Goal: Task Accomplishment & Management: Use online tool/utility

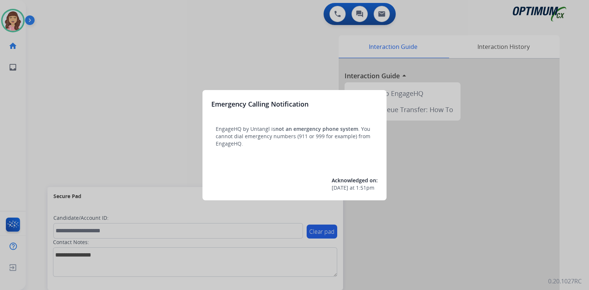
click at [113, 54] on div at bounding box center [294, 145] width 589 height 290
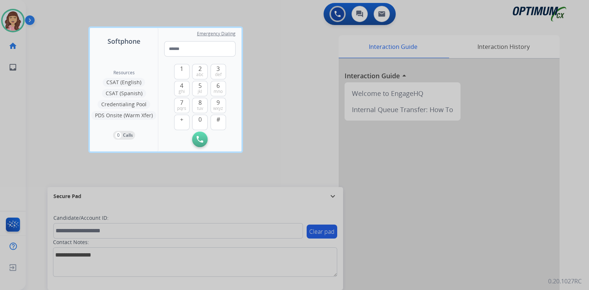
click at [294, 100] on div at bounding box center [294, 145] width 589 height 290
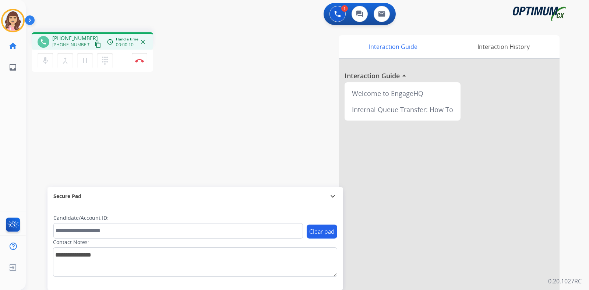
click at [95, 45] on mat-icon "content_copy" at bounding box center [98, 45] width 7 height 7
click at [138, 63] on button "Disconnect" at bounding box center [139, 60] width 15 height 15
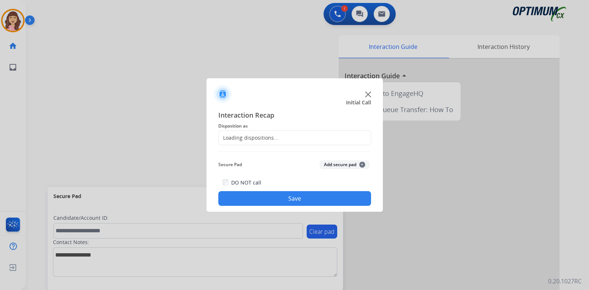
click at [267, 137] on div "Loading dispositions..." at bounding box center [248, 137] width 60 height 7
click at [296, 139] on input "text" at bounding box center [294, 138] width 153 height 15
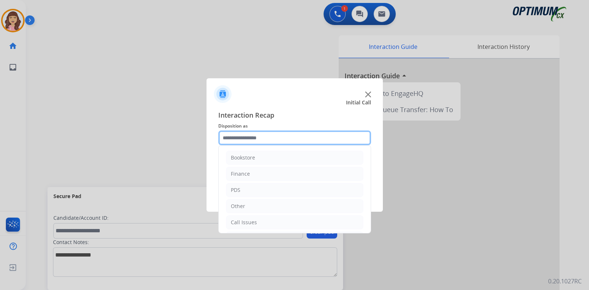
scroll to position [49, 0]
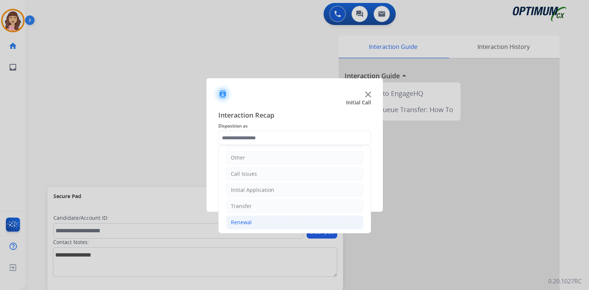
click at [261, 220] on li "Renewal" at bounding box center [294, 223] width 137 height 14
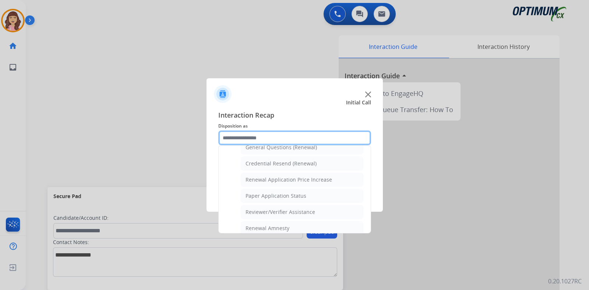
scroll to position [221, 0]
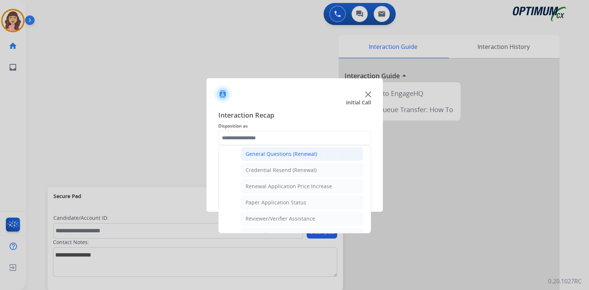
click at [287, 153] on div "General Questions (Renewal)" at bounding box center [280, 153] width 71 height 7
type input "**********"
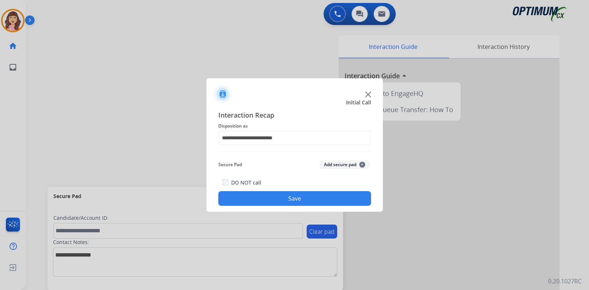
click at [289, 198] on button "Save" at bounding box center [294, 198] width 153 height 15
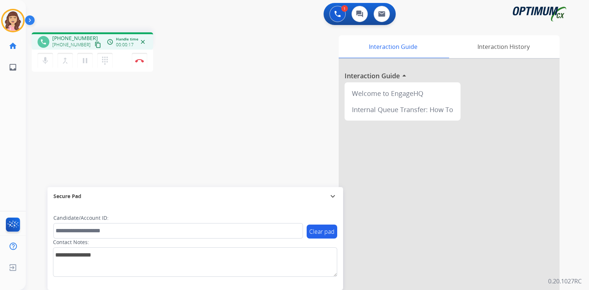
click at [95, 45] on mat-icon "content_copy" at bounding box center [98, 45] width 7 height 7
click at [136, 61] on img at bounding box center [139, 61] width 9 height 4
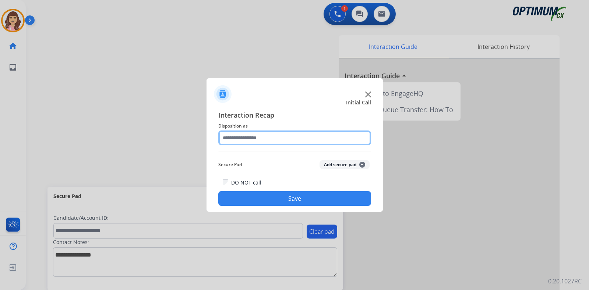
click at [255, 134] on input "text" at bounding box center [294, 138] width 153 height 15
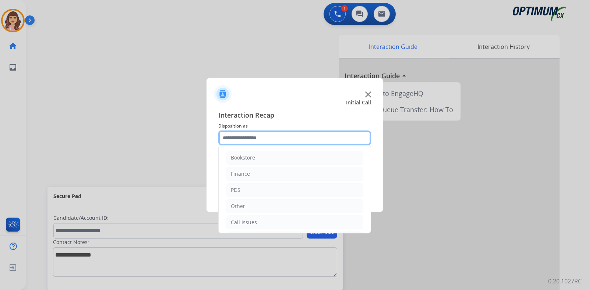
scroll to position [49, 0]
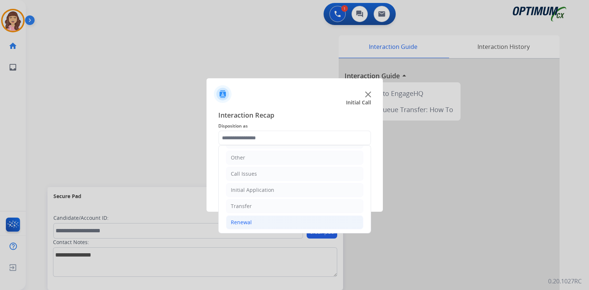
click at [256, 219] on li "Renewal" at bounding box center [294, 223] width 137 height 14
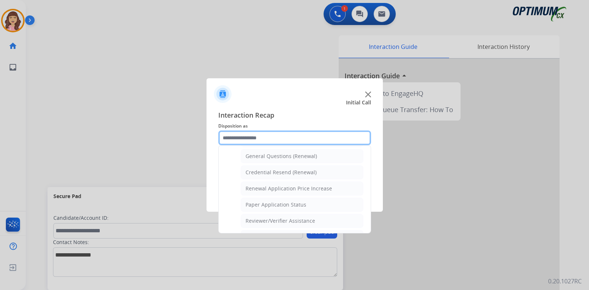
scroll to position [220, 0]
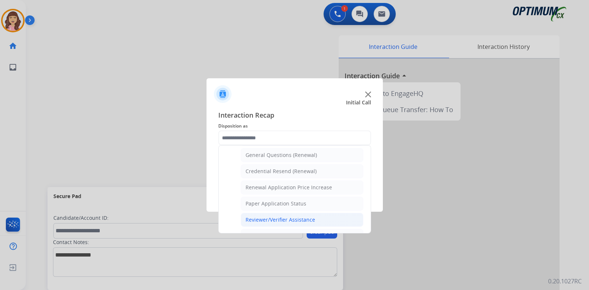
click at [287, 221] on li "Reviewer/Verifier Assistance" at bounding box center [302, 220] width 122 height 14
type input "**********"
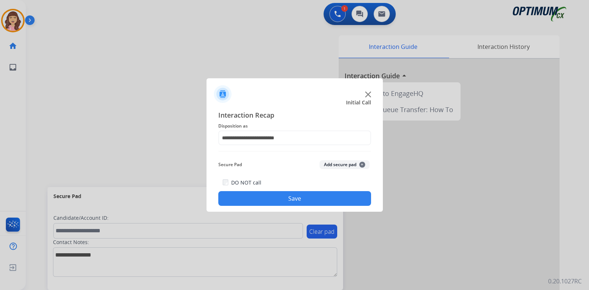
click at [306, 199] on button "Save" at bounding box center [294, 198] width 153 height 15
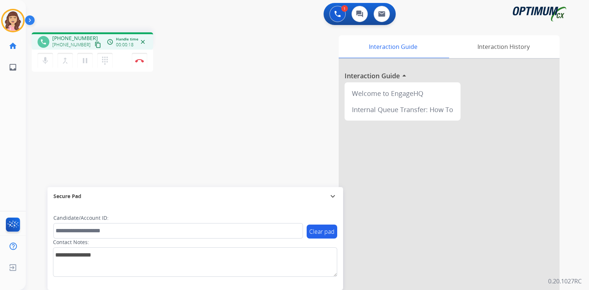
click at [95, 43] on mat-icon "content_copy" at bounding box center [98, 45] width 7 height 7
click at [147, 141] on div "phone +13522323488 +13522323488 content_copy access_time Call metrics Queue 00:…" at bounding box center [298, 179] width 545 height 307
click at [87, 61] on mat-icon "pause" at bounding box center [85, 60] width 9 height 9
click at [88, 57] on mat-icon "play_arrow" at bounding box center [85, 60] width 9 height 9
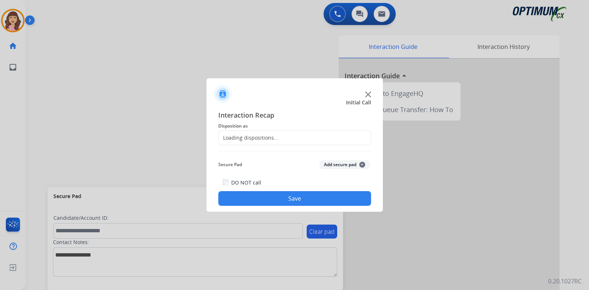
click at [122, 124] on div at bounding box center [294, 145] width 589 height 290
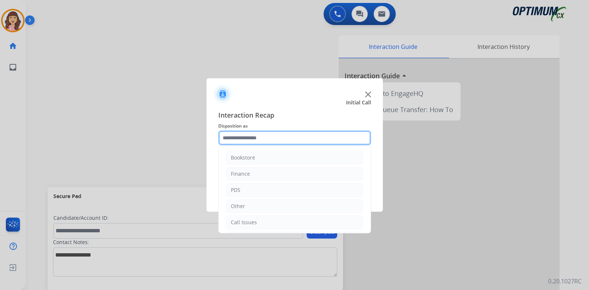
click at [282, 136] on input "text" at bounding box center [294, 138] width 153 height 15
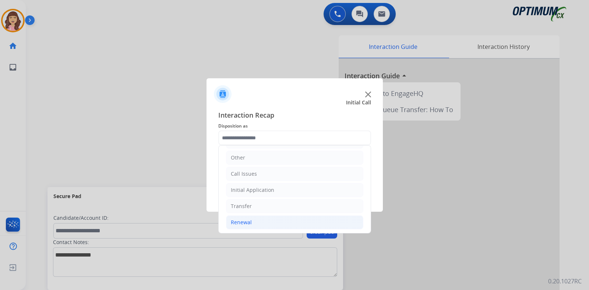
click at [256, 222] on li "Renewal" at bounding box center [294, 223] width 137 height 14
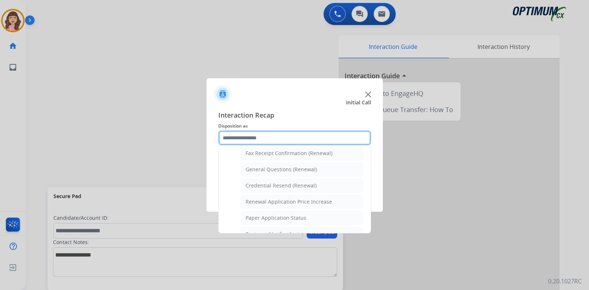
scroll to position [202, 0]
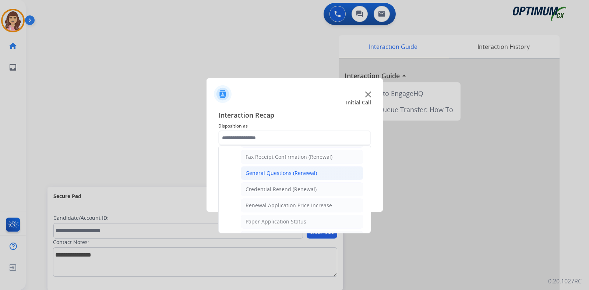
click at [287, 172] on div "General Questions (Renewal)" at bounding box center [280, 173] width 71 height 7
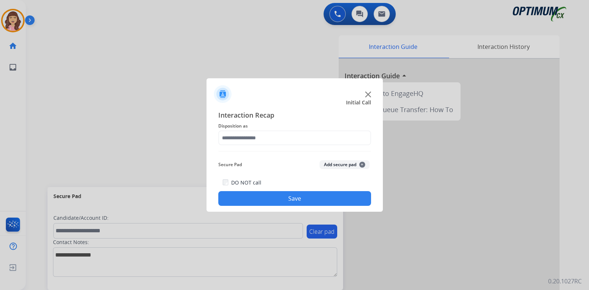
type input "**********"
click at [289, 196] on button "Save" at bounding box center [294, 198] width 153 height 15
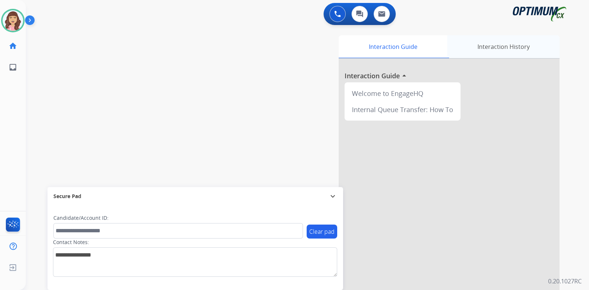
click at [496, 49] on div "Interaction History" at bounding box center [503, 46] width 112 height 23
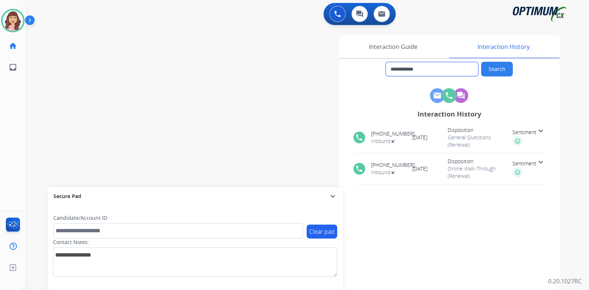
drag, startPoint x: 438, startPoint y: 70, endPoint x: 287, endPoint y: 80, distance: 152.3
click at [287, 80] on div "**********" at bounding box center [394, 184] width 330 height 298
click at [209, 78] on div "**********" at bounding box center [298, 179] width 545 height 307
click at [11, 17] on img at bounding box center [13, 20] width 21 height 21
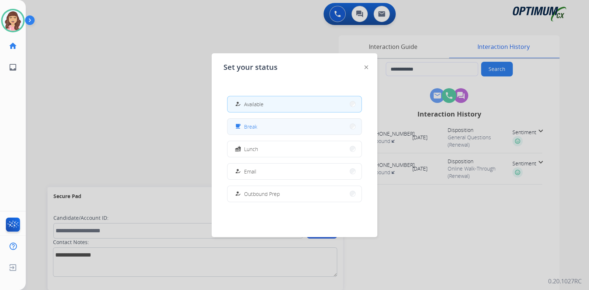
click at [271, 128] on button "free_breakfast Break" at bounding box center [294, 127] width 134 height 16
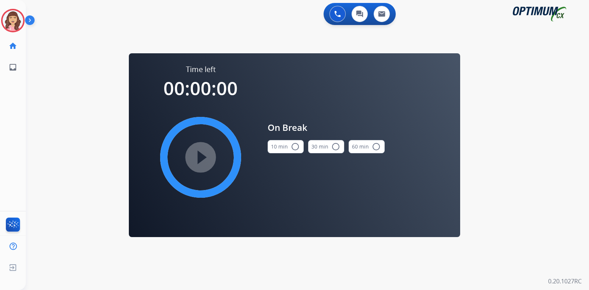
click at [291, 148] on mat-icon "radio_button_unchecked" at bounding box center [295, 146] width 9 height 9
click at [205, 156] on mat-icon "play_circle_filled" at bounding box center [200, 157] width 9 height 9
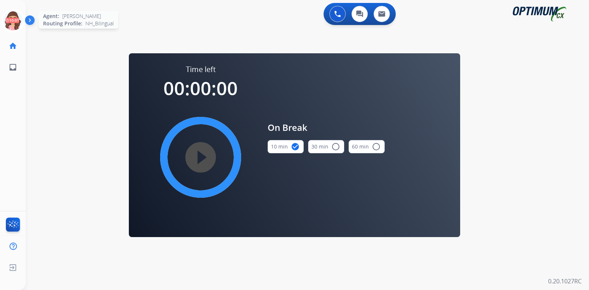
click at [11, 21] on icon at bounding box center [13, 21] width 24 height 24
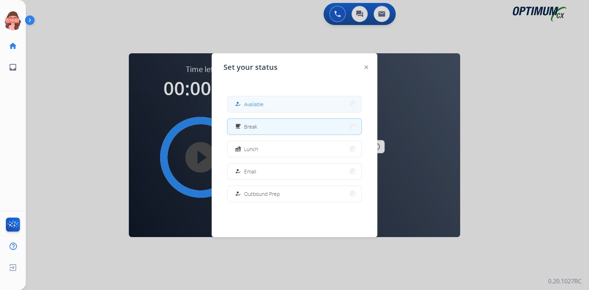
click at [241, 104] on div "how_to_reg" at bounding box center [238, 104] width 11 height 9
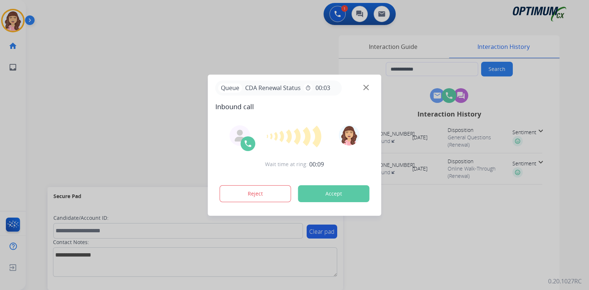
type input "**********"
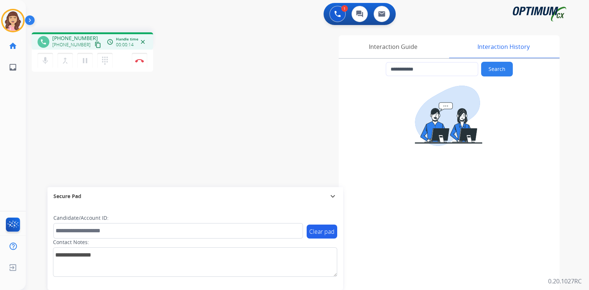
click at [95, 45] on mat-icon "content_copy" at bounding box center [98, 45] width 7 height 7
click at [166, 129] on div "**********" at bounding box center [298, 179] width 545 height 307
click at [145, 60] on button "Disconnect" at bounding box center [139, 60] width 15 height 15
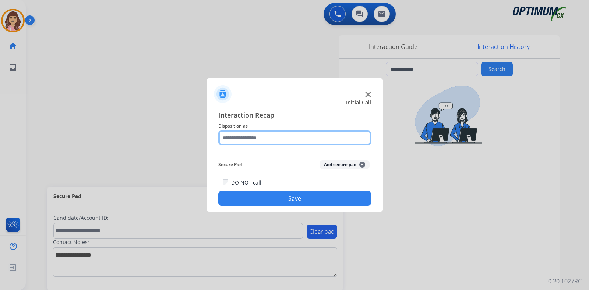
click at [266, 132] on input "text" at bounding box center [294, 138] width 153 height 15
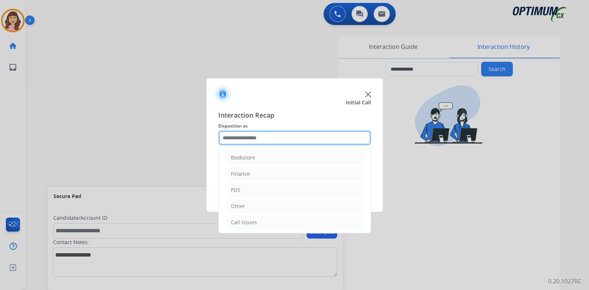
scroll to position [49, 0]
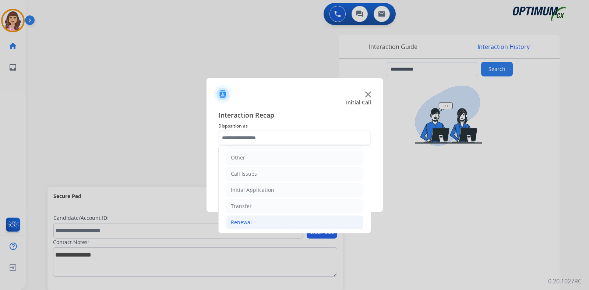
click at [241, 221] on div "Renewal" at bounding box center [241, 222] width 21 height 7
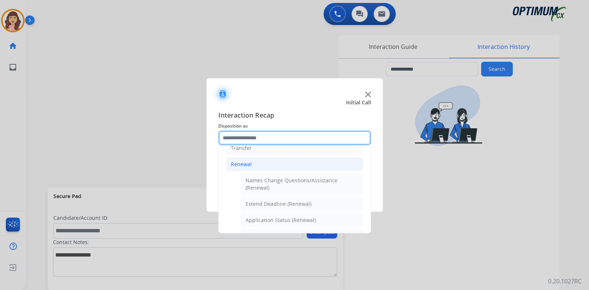
scroll to position [123, 0]
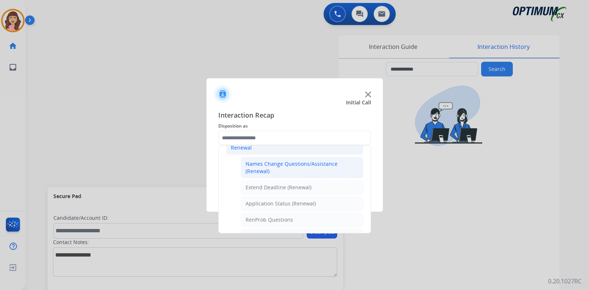
click at [296, 166] on div "Names Change Questions/Assistance (Renewal)" at bounding box center [301, 167] width 113 height 15
type input "**********"
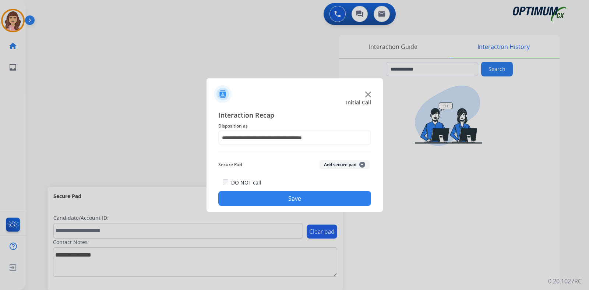
click at [297, 202] on button "Save" at bounding box center [294, 198] width 153 height 15
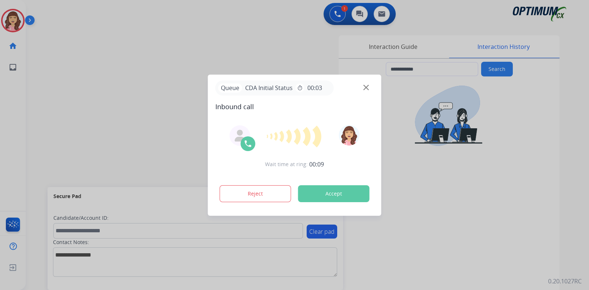
type input "**********"
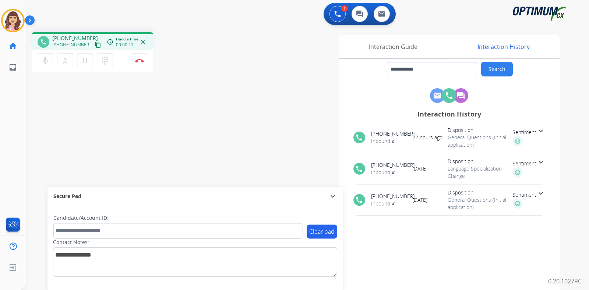
click at [95, 45] on mat-icon "content_copy" at bounding box center [98, 45] width 7 height 7
click at [145, 117] on div "**********" at bounding box center [298, 179] width 545 height 307
click at [139, 62] on img at bounding box center [139, 61] width 9 height 4
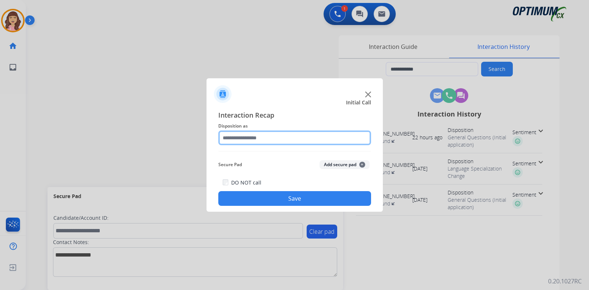
click at [254, 136] on input "text" at bounding box center [294, 138] width 153 height 15
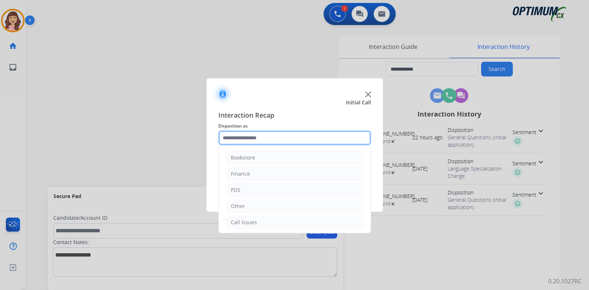
scroll to position [49, 0]
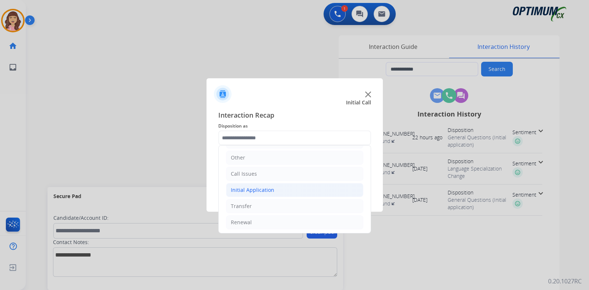
click at [269, 186] on div "Initial Application" at bounding box center [252, 189] width 43 height 7
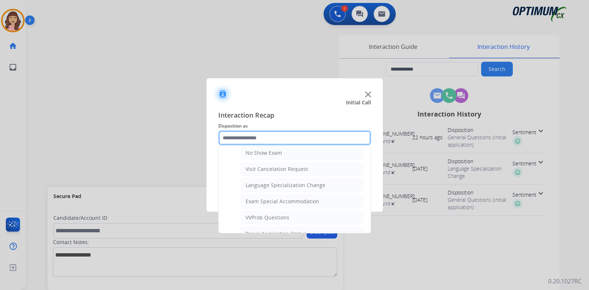
scroll to position [325, 0]
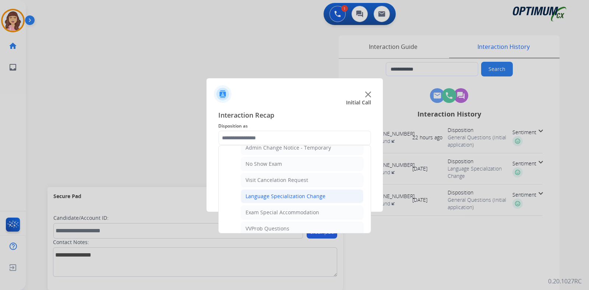
click at [308, 193] on div "Language Specialization Change" at bounding box center [285, 196] width 80 height 7
type input "**********"
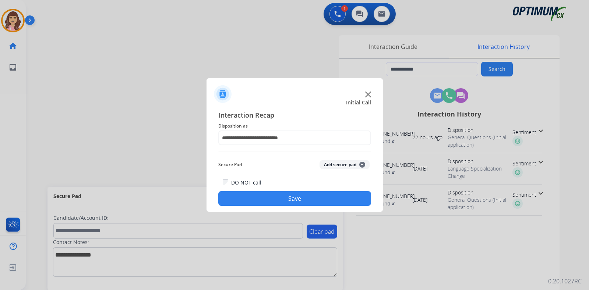
click at [288, 196] on button "Save" at bounding box center [294, 198] width 153 height 15
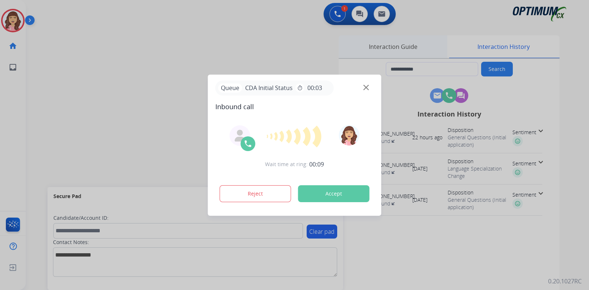
type input "**********"
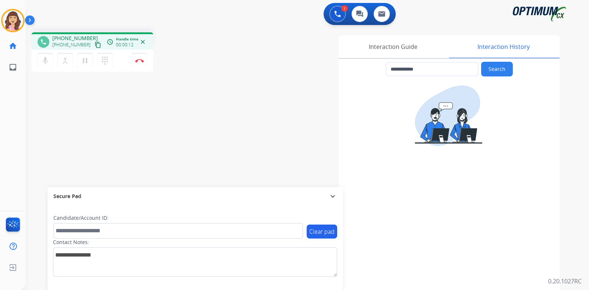
click at [95, 44] on mat-icon "content_copy" at bounding box center [98, 45] width 7 height 7
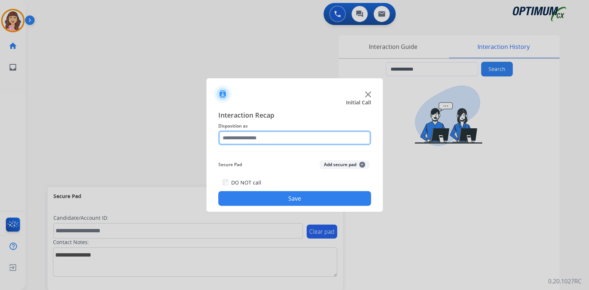
click at [268, 139] on input "text" at bounding box center [294, 138] width 153 height 15
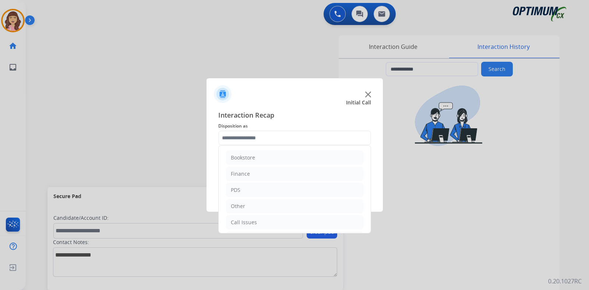
click at [373, 237] on div at bounding box center [294, 145] width 589 height 290
click at [337, 131] on input "text" at bounding box center [294, 138] width 153 height 15
click at [253, 222] on li "Renewal" at bounding box center [294, 223] width 137 height 14
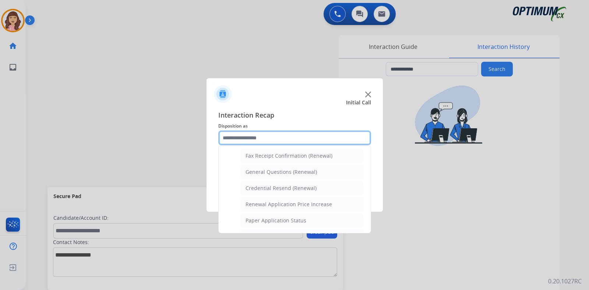
scroll to position [201, 0]
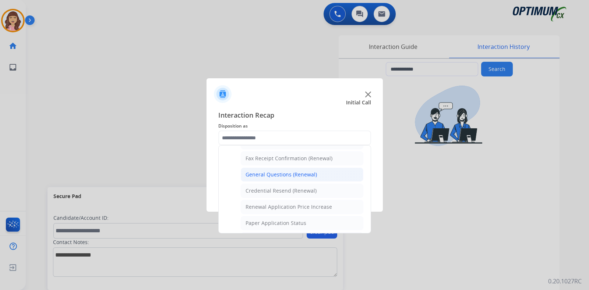
click at [278, 172] on div "General Questions (Renewal)" at bounding box center [280, 174] width 71 height 7
type input "**********"
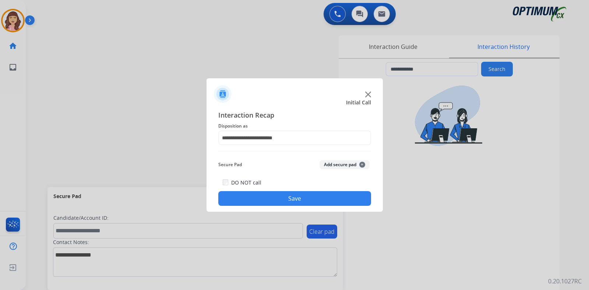
click at [291, 198] on button "Save" at bounding box center [294, 198] width 153 height 15
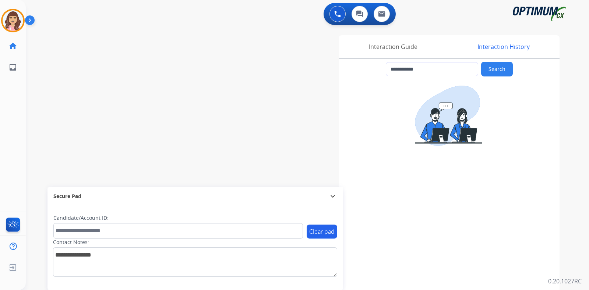
click at [165, 86] on div "**********" at bounding box center [298, 179] width 545 height 307
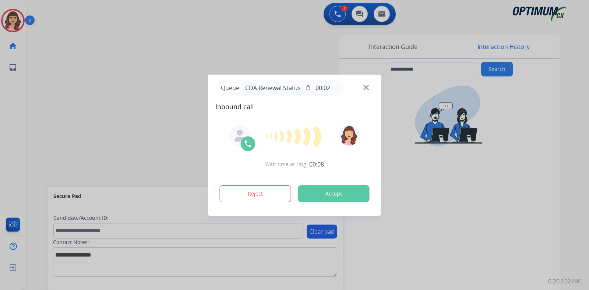
type input "**********"
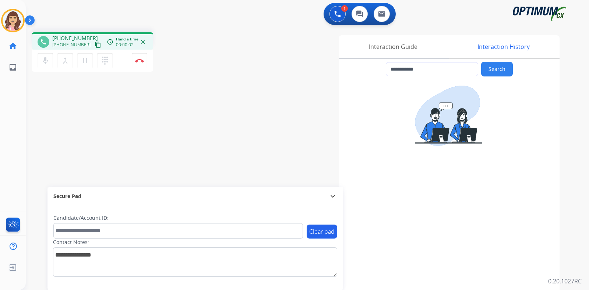
click at [95, 46] on mat-icon "content_copy" at bounding box center [98, 45] width 7 height 7
click at [140, 61] on img at bounding box center [139, 61] width 9 height 4
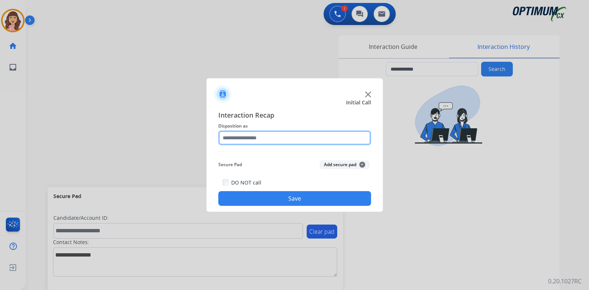
click at [287, 139] on input "text" at bounding box center [294, 138] width 153 height 15
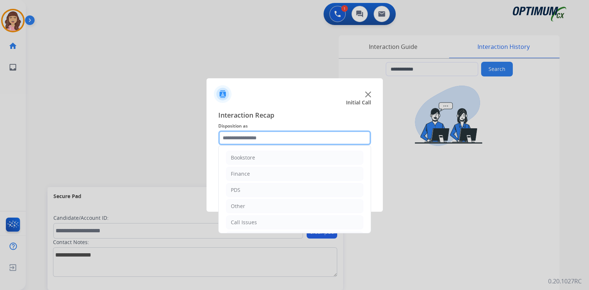
scroll to position [49, 0]
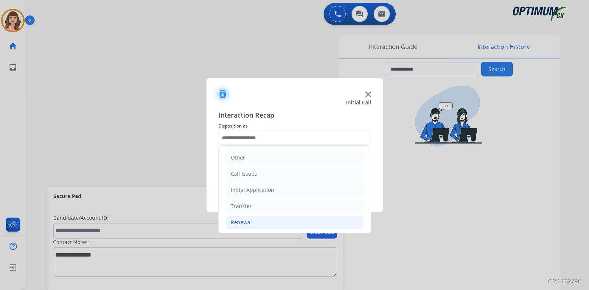
click at [253, 223] on li "Renewal" at bounding box center [294, 223] width 137 height 14
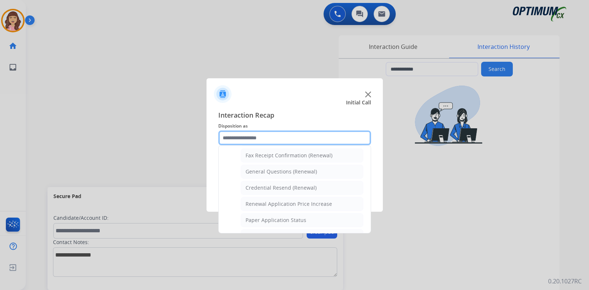
scroll to position [215, 0]
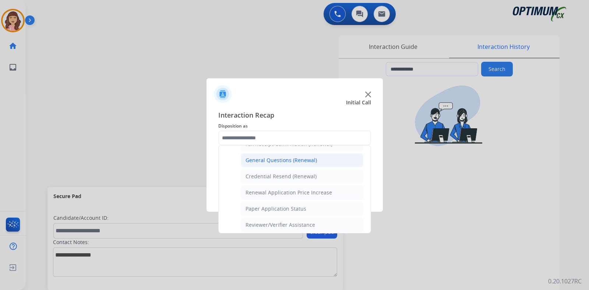
click at [292, 157] on div "General Questions (Renewal)" at bounding box center [280, 160] width 71 height 7
type input "**********"
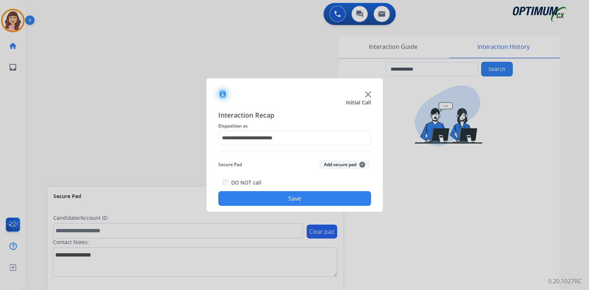
click at [295, 193] on button "Save" at bounding box center [294, 198] width 153 height 15
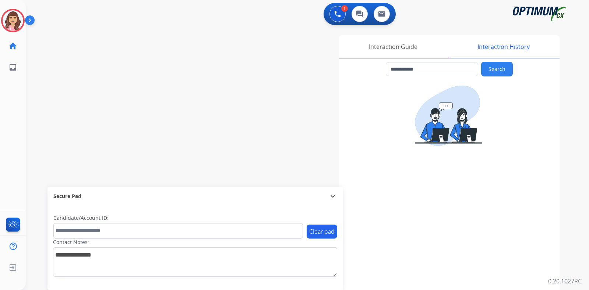
type input "**********"
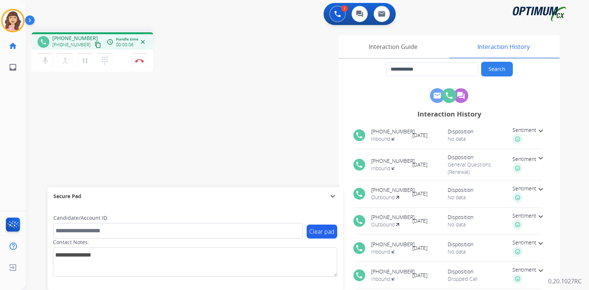
click at [95, 44] on mat-icon "content_copy" at bounding box center [98, 45] width 7 height 7
click at [85, 64] on mat-icon "pause" at bounding box center [85, 60] width 9 height 9
click at [86, 60] on mat-icon "play_arrow" at bounding box center [85, 60] width 9 height 9
click at [141, 64] on button "Disconnect" at bounding box center [139, 60] width 15 height 15
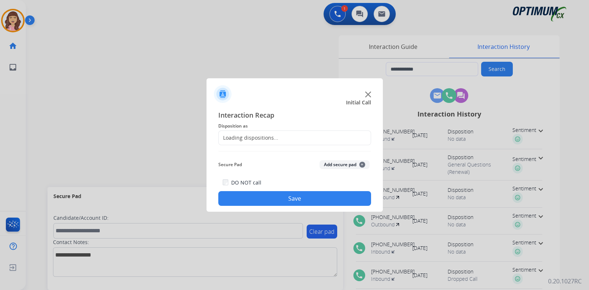
click at [276, 134] on div "Loading dispositions..." at bounding box center [294, 138] width 153 height 15
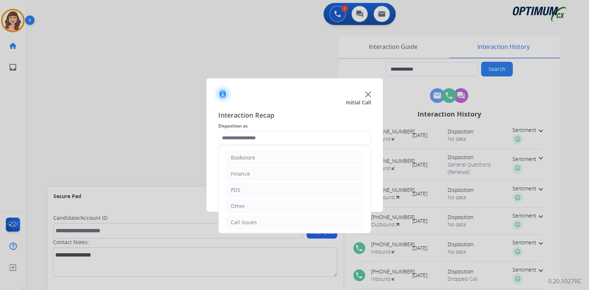
click at [285, 139] on input "text" at bounding box center [294, 138] width 153 height 15
click at [265, 218] on li "Renewal" at bounding box center [294, 223] width 137 height 14
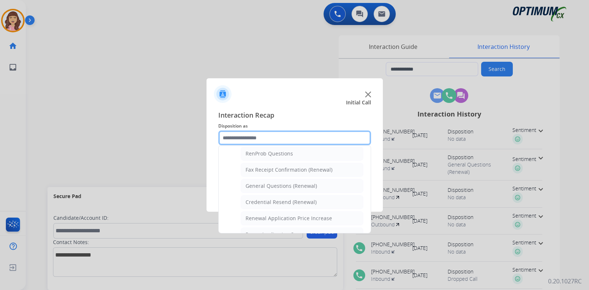
scroll to position [184, 0]
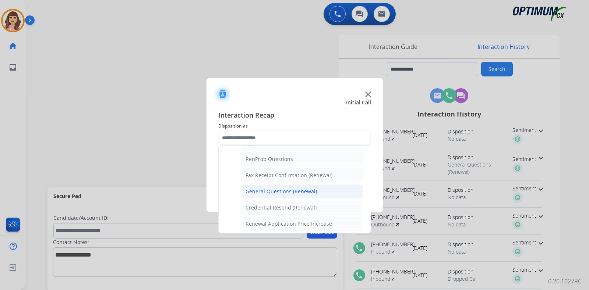
click at [289, 188] on div "General Questions (Renewal)" at bounding box center [280, 191] width 71 height 7
type input "**********"
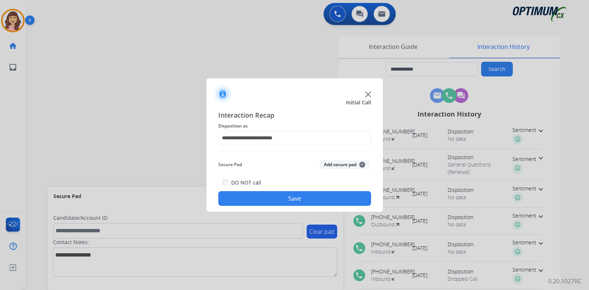
click at [273, 196] on button "Save" at bounding box center [294, 198] width 153 height 15
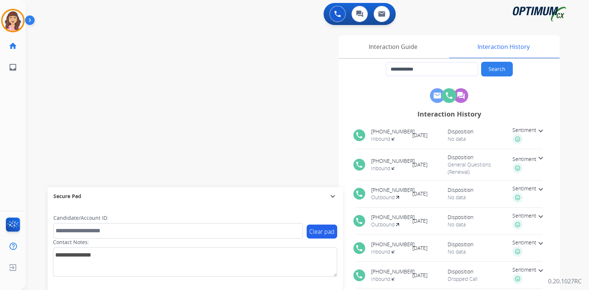
click at [171, 102] on div "**********" at bounding box center [298, 179] width 545 height 307
click at [14, 28] on img at bounding box center [13, 20] width 21 height 21
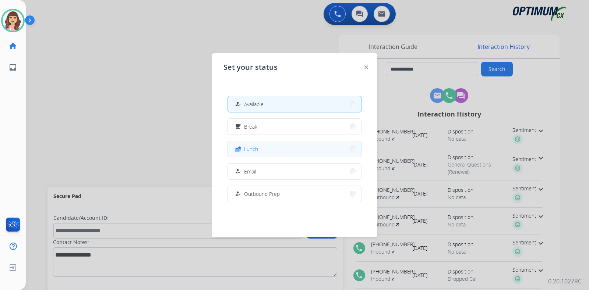
click at [252, 149] on span "Lunch" at bounding box center [251, 149] width 14 height 8
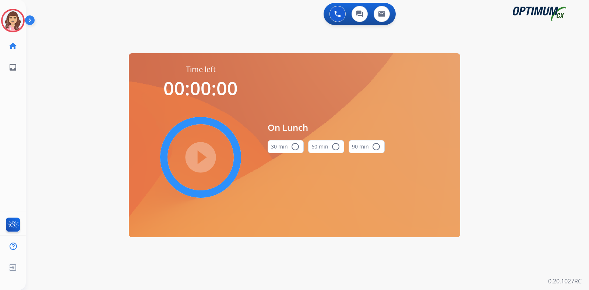
click at [292, 149] on mat-icon "radio_button_unchecked" at bounding box center [295, 146] width 9 height 9
click at [197, 157] on mat-icon "play_circle_filled" at bounding box center [200, 157] width 9 height 9
